Goal: Transaction & Acquisition: Purchase product/service

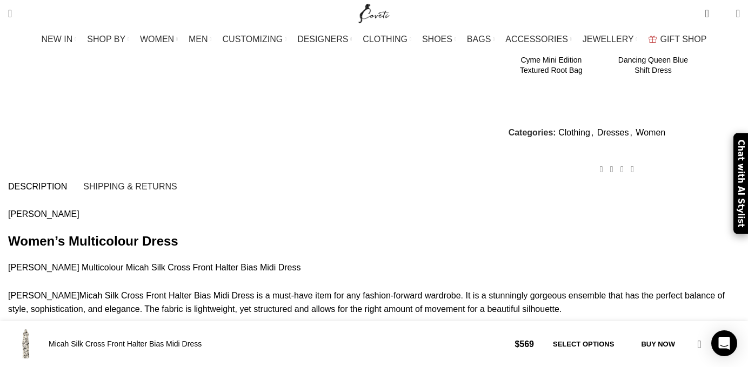
scroll to position [797, 0]
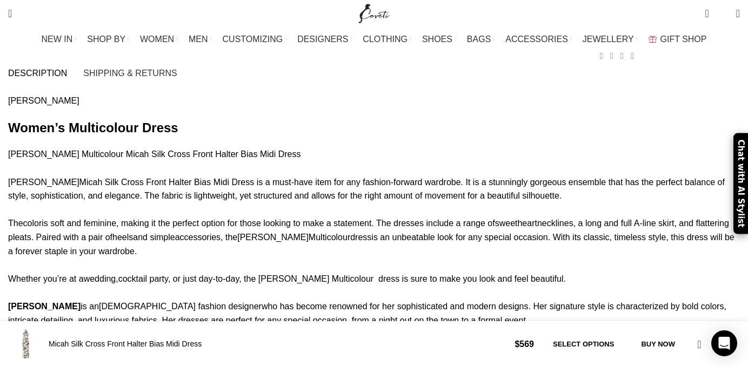
click at [136, 147] on p "[PERSON_NAME] Multicolour Micah Silk Cross Front Halter Bias Midi Dress [PERSON…" at bounding box center [373, 313] width 731 height 332
copy p "Micah"
